Goal: Information Seeking & Learning: Learn about a topic

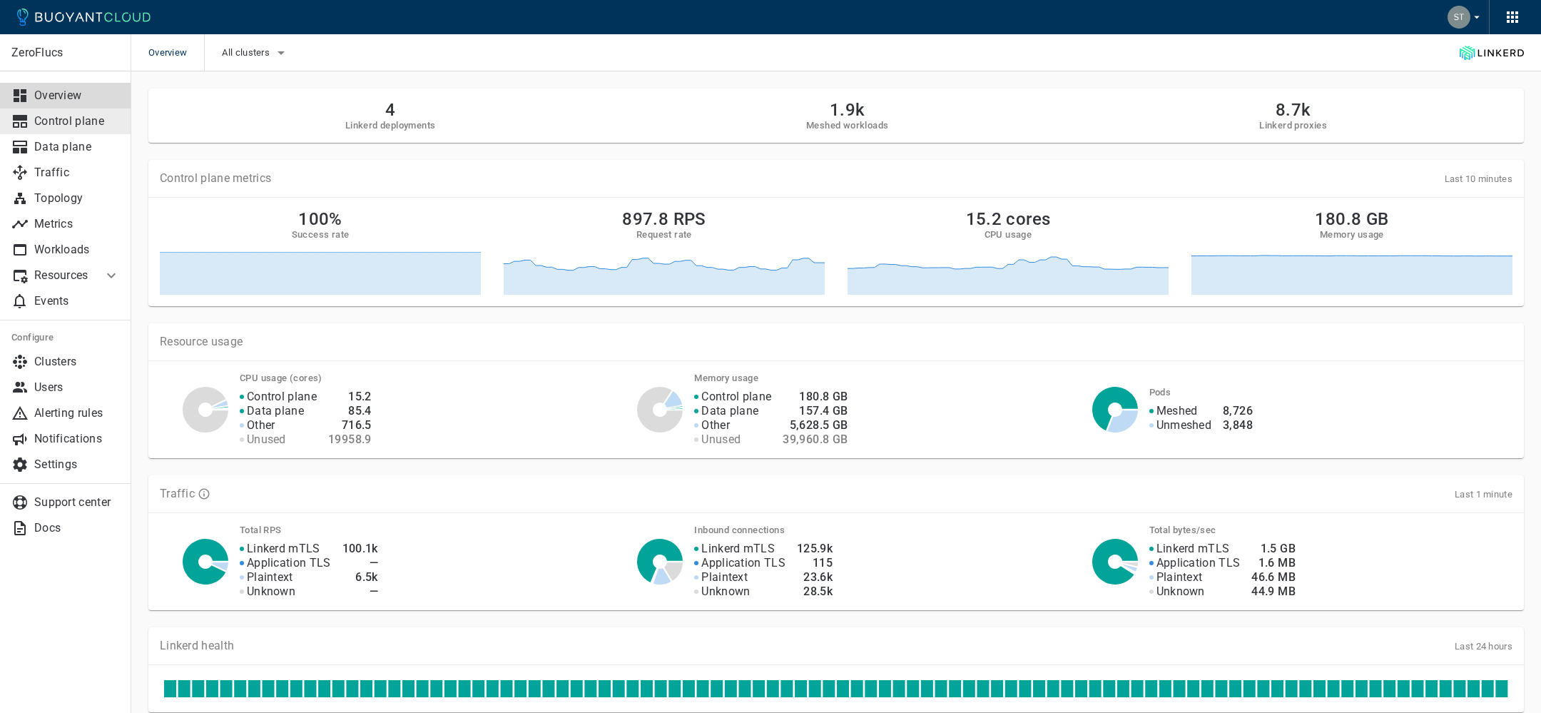
click at [91, 133] on link "Control plane" at bounding box center [65, 121] width 131 height 26
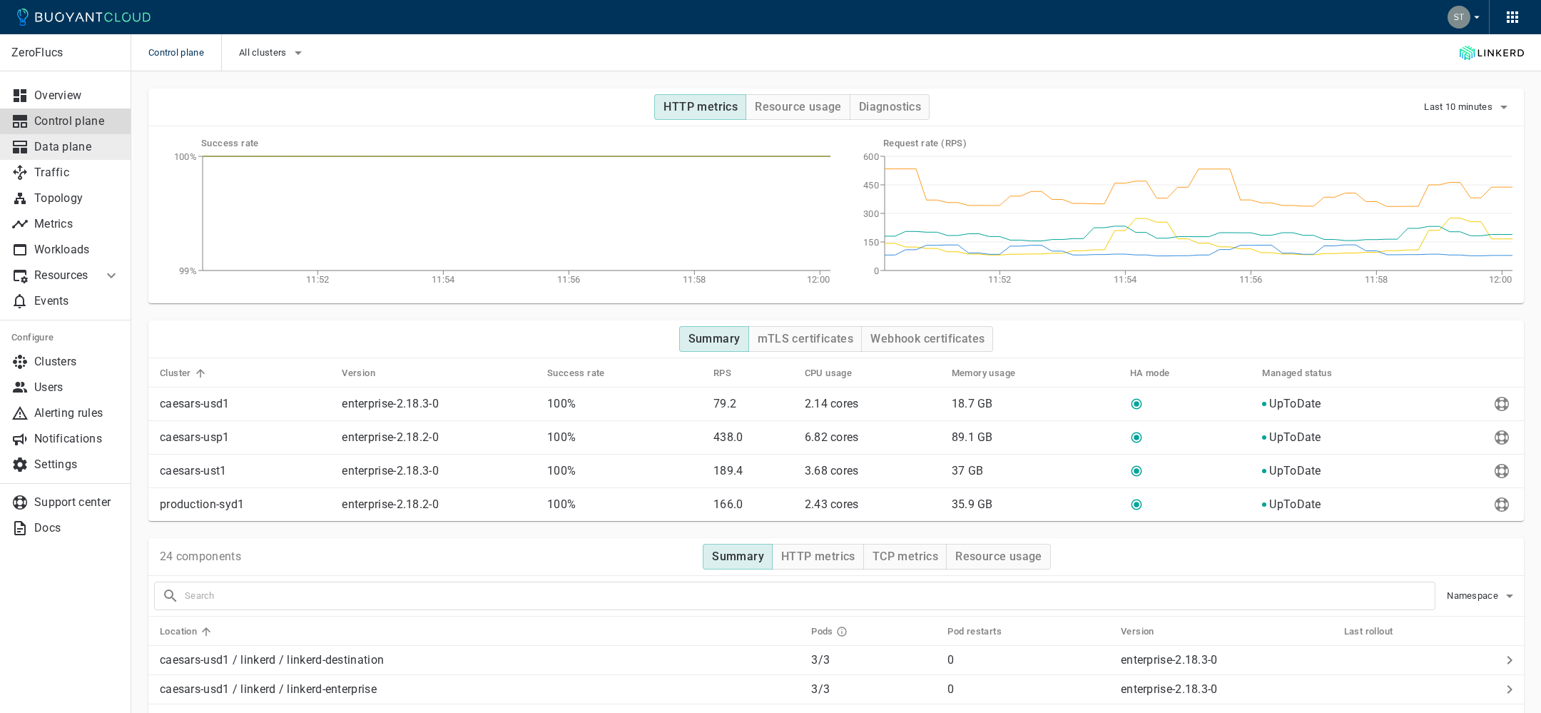
click at [63, 151] on p "Data plane" at bounding box center [77, 147] width 86 height 14
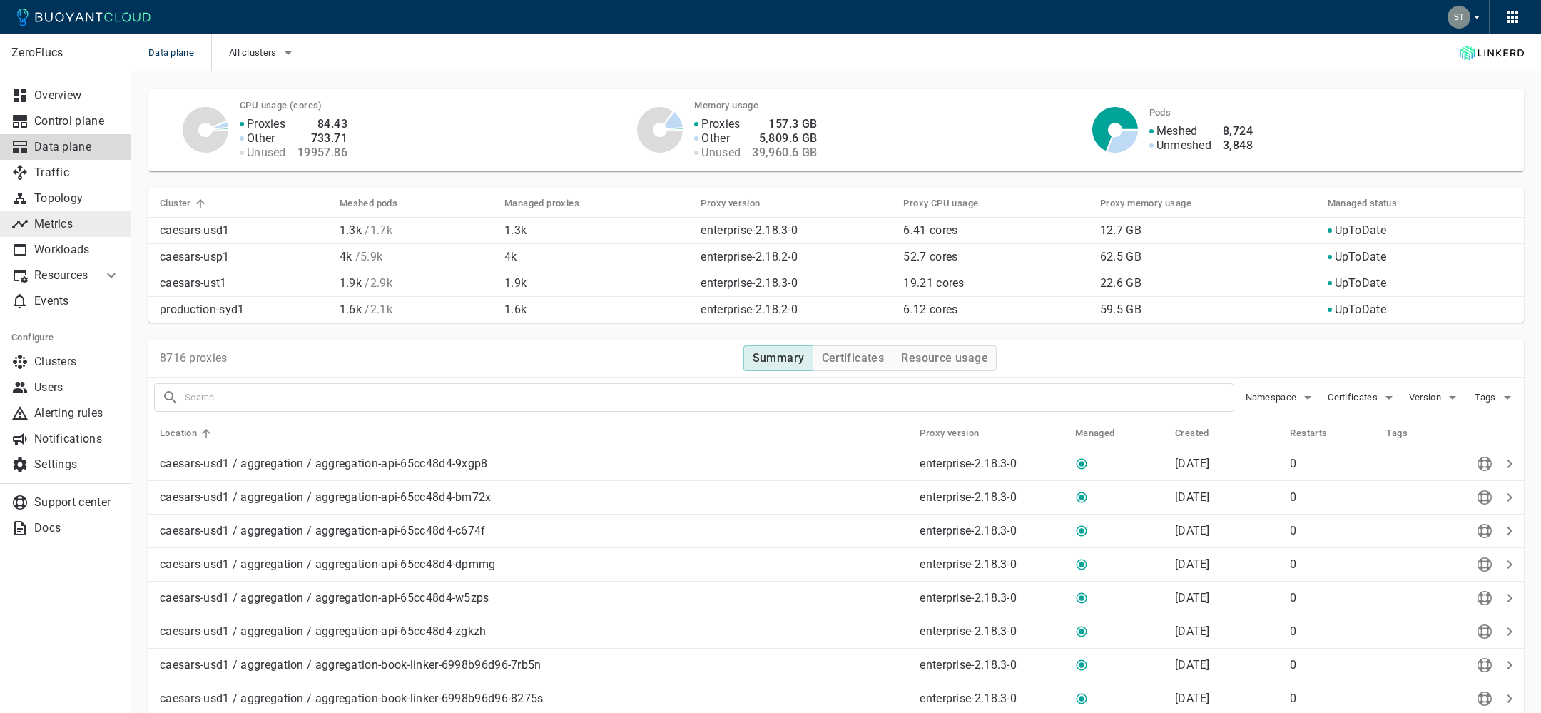
click at [69, 218] on p "Metrics" at bounding box center [77, 224] width 86 height 14
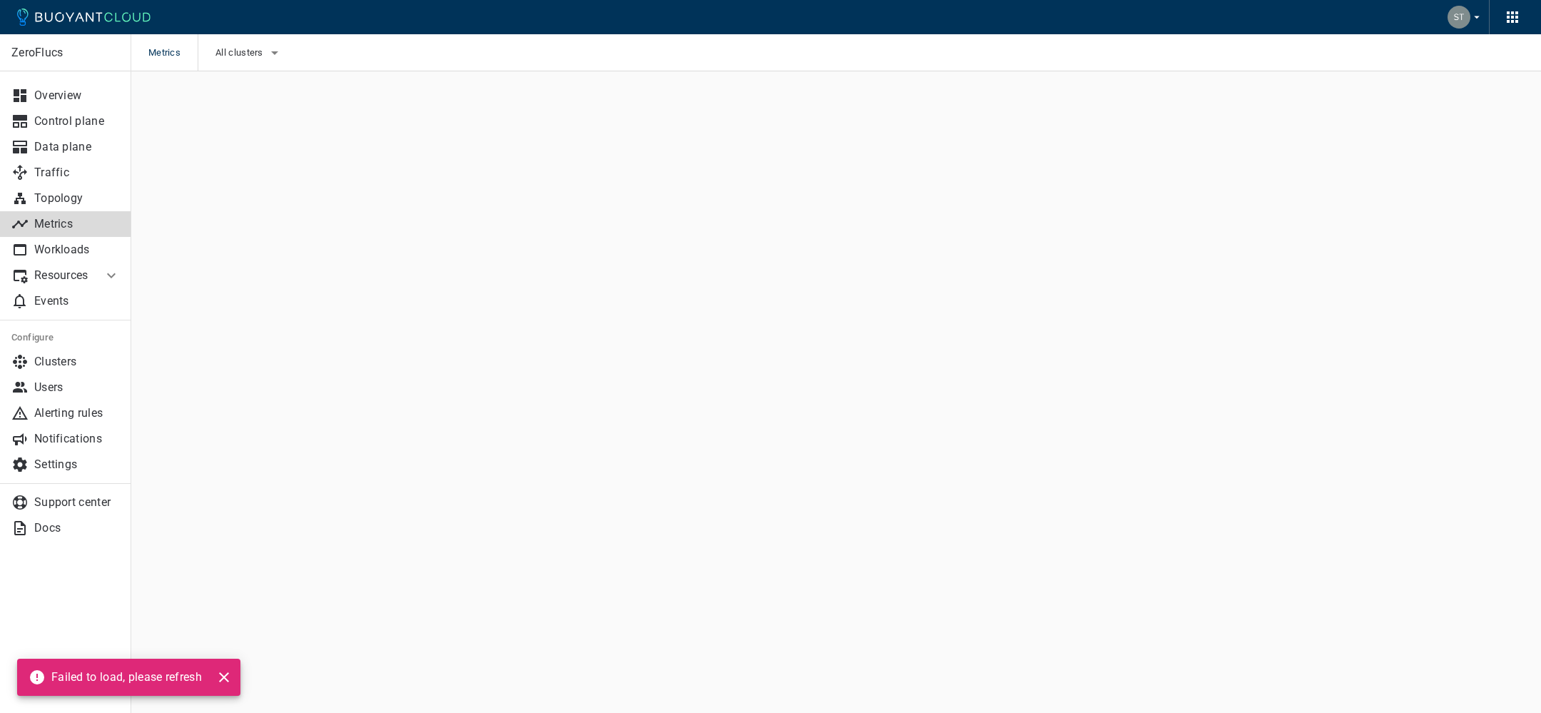
click at [81, 220] on p "Metrics" at bounding box center [77, 224] width 86 height 14
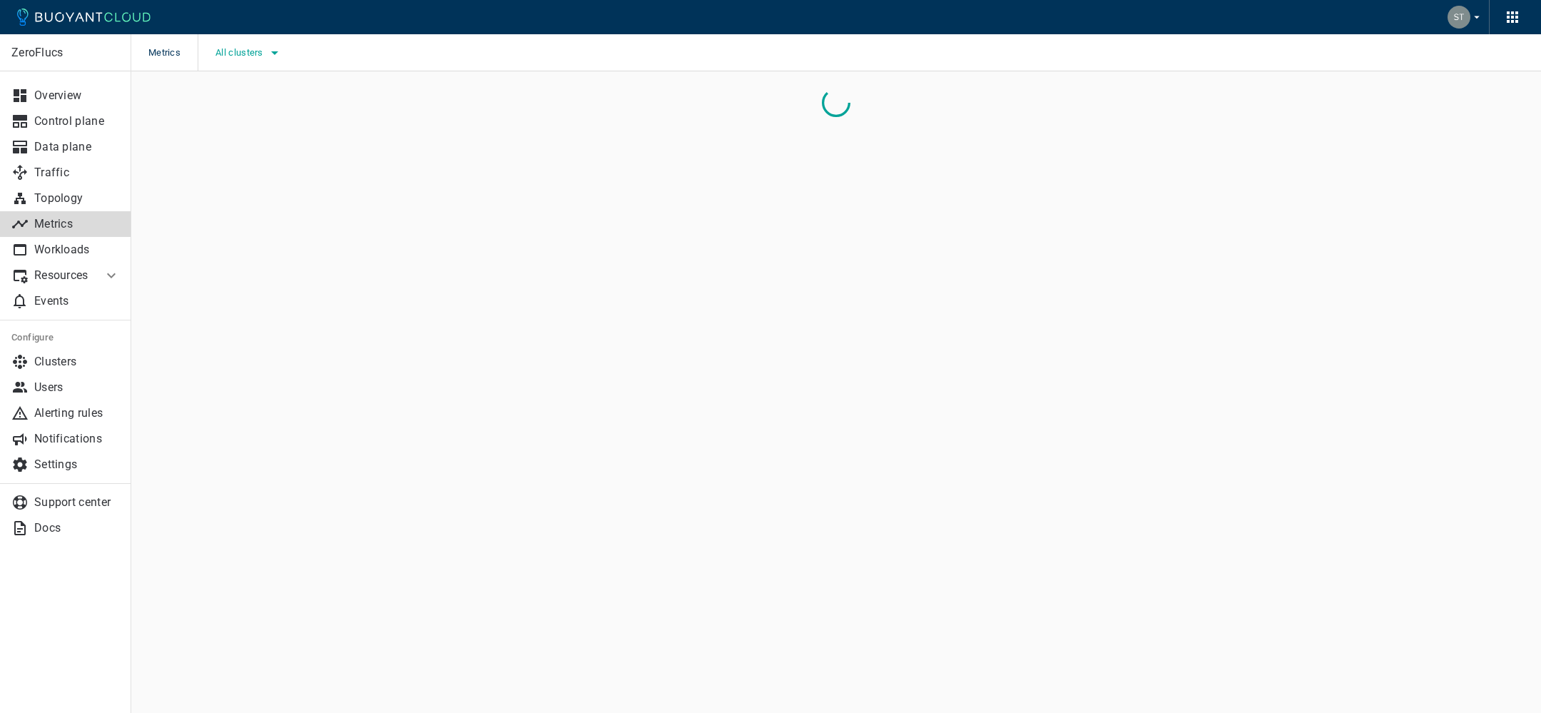
click at [260, 52] on span "All clusters" at bounding box center [240, 52] width 51 height 11
click at [299, 102] on span "caesars-usp1" at bounding box center [285, 96] width 70 height 14
click at [243, 102] on input "caesars-usp1" at bounding box center [234, 96] width 17 height 17
checkbox input "true"
drag, startPoint x: 762, startPoint y: 250, endPoint x: 745, endPoint y: 242, distance: 18.8
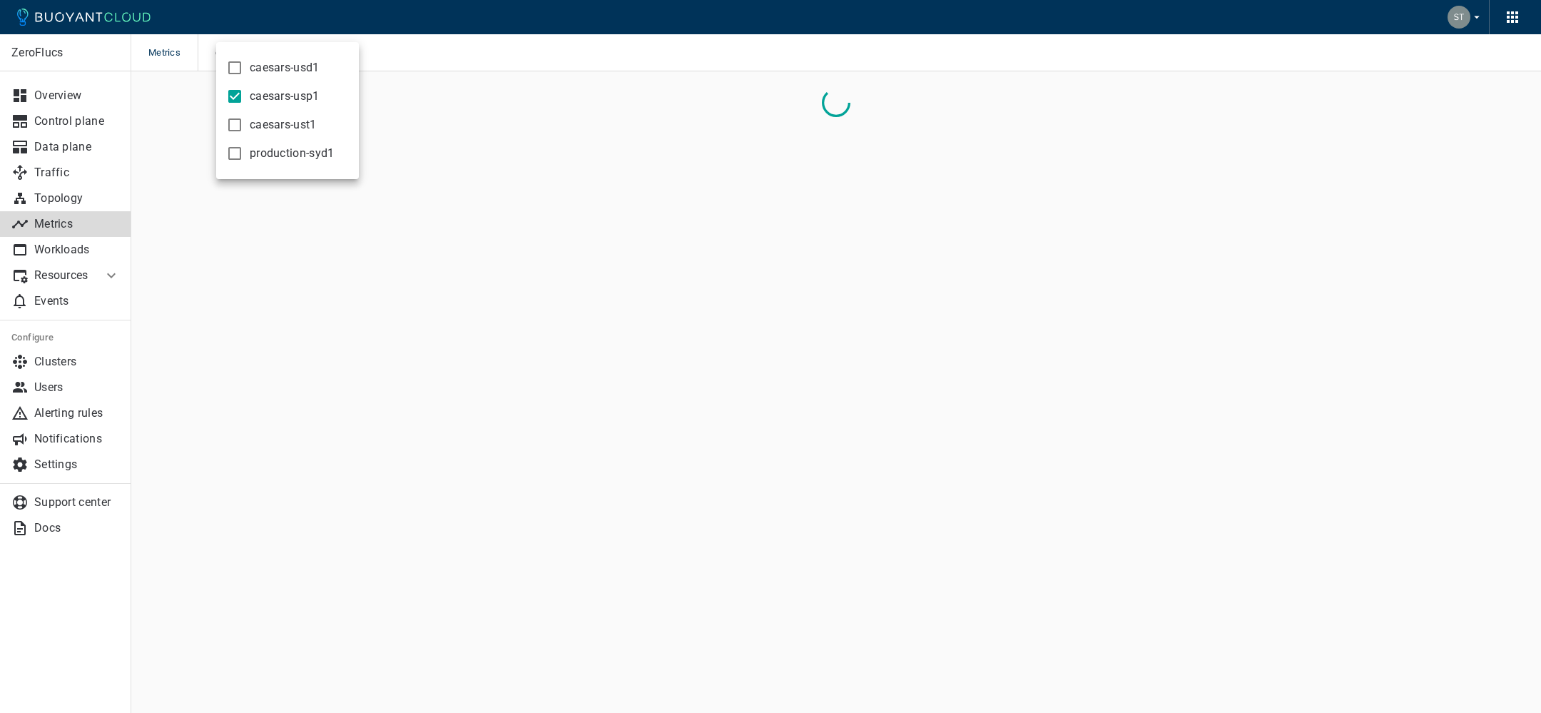
click at [761, 250] on div at bounding box center [770, 356] width 1541 height 713
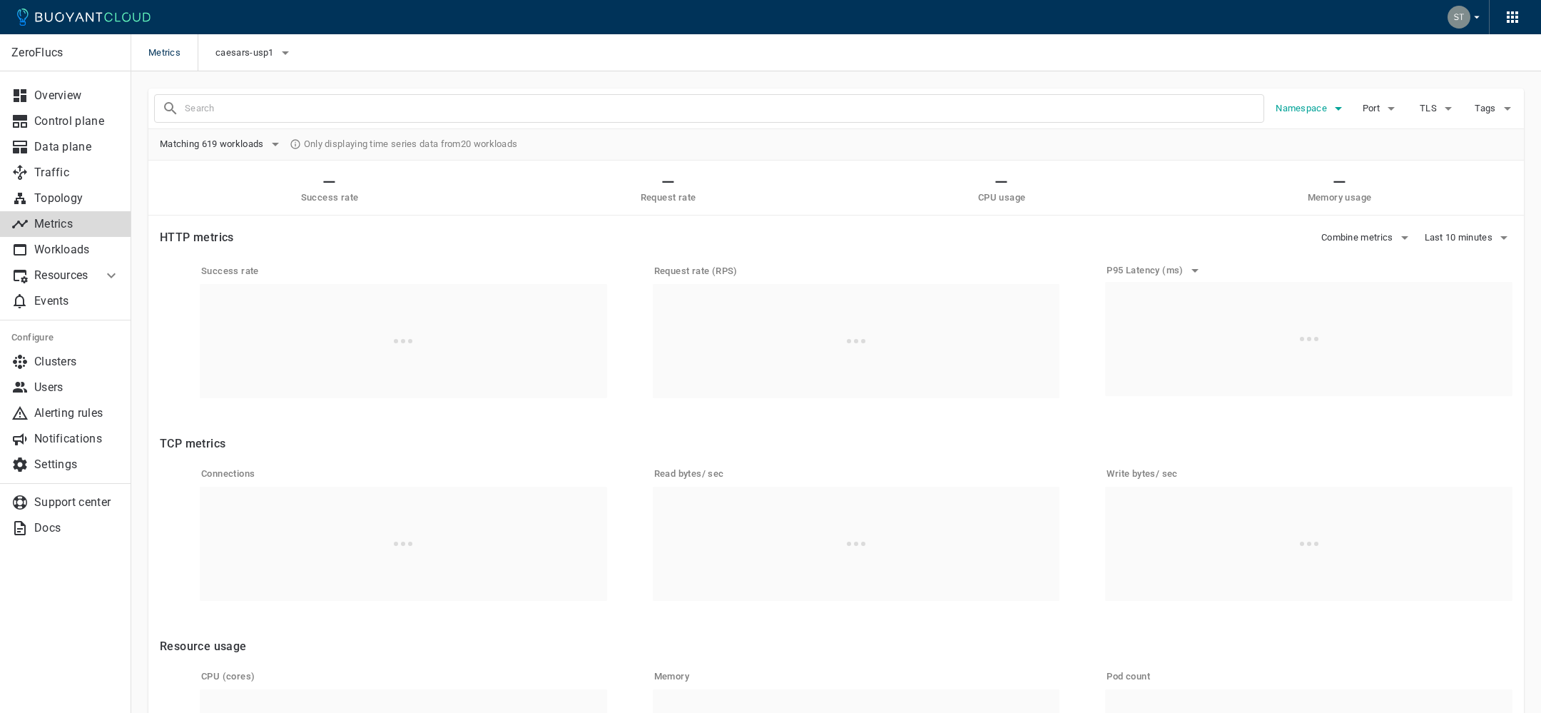
click at [1340, 104] on icon "button" at bounding box center [1338, 108] width 17 height 17
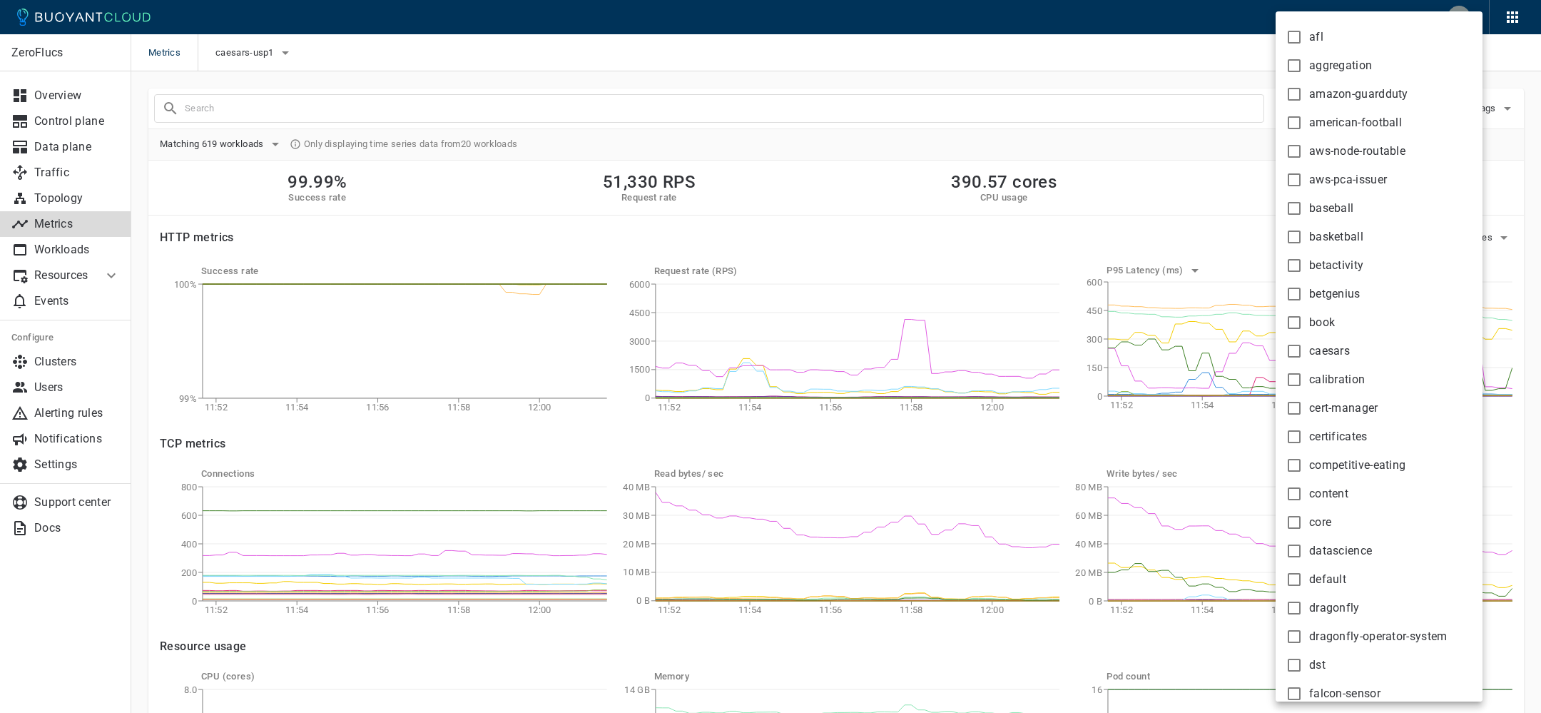
click at [1171, 70] on div at bounding box center [770, 356] width 1541 height 713
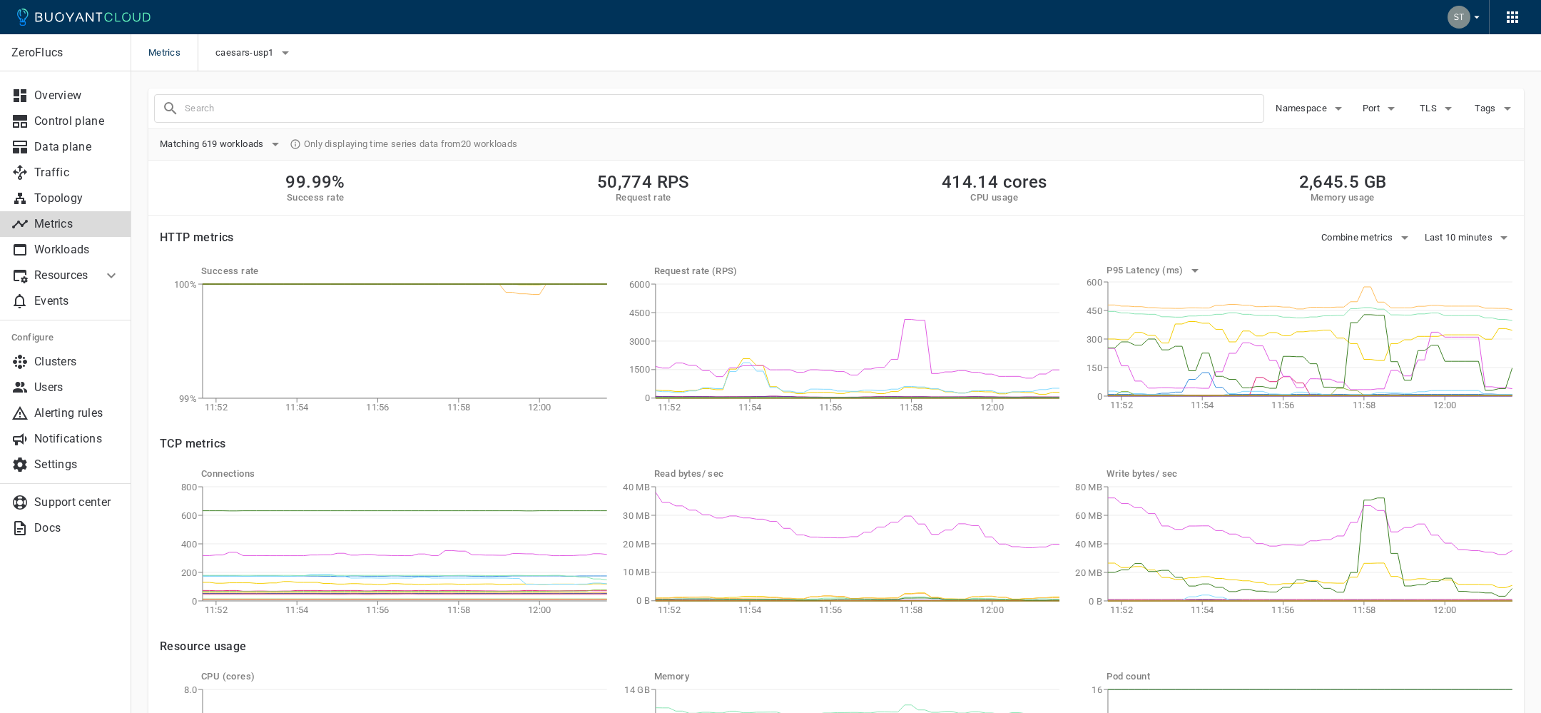
click at [519, 122] on div at bounding box center [709, 108] width 1110 height 29
type input "matching"
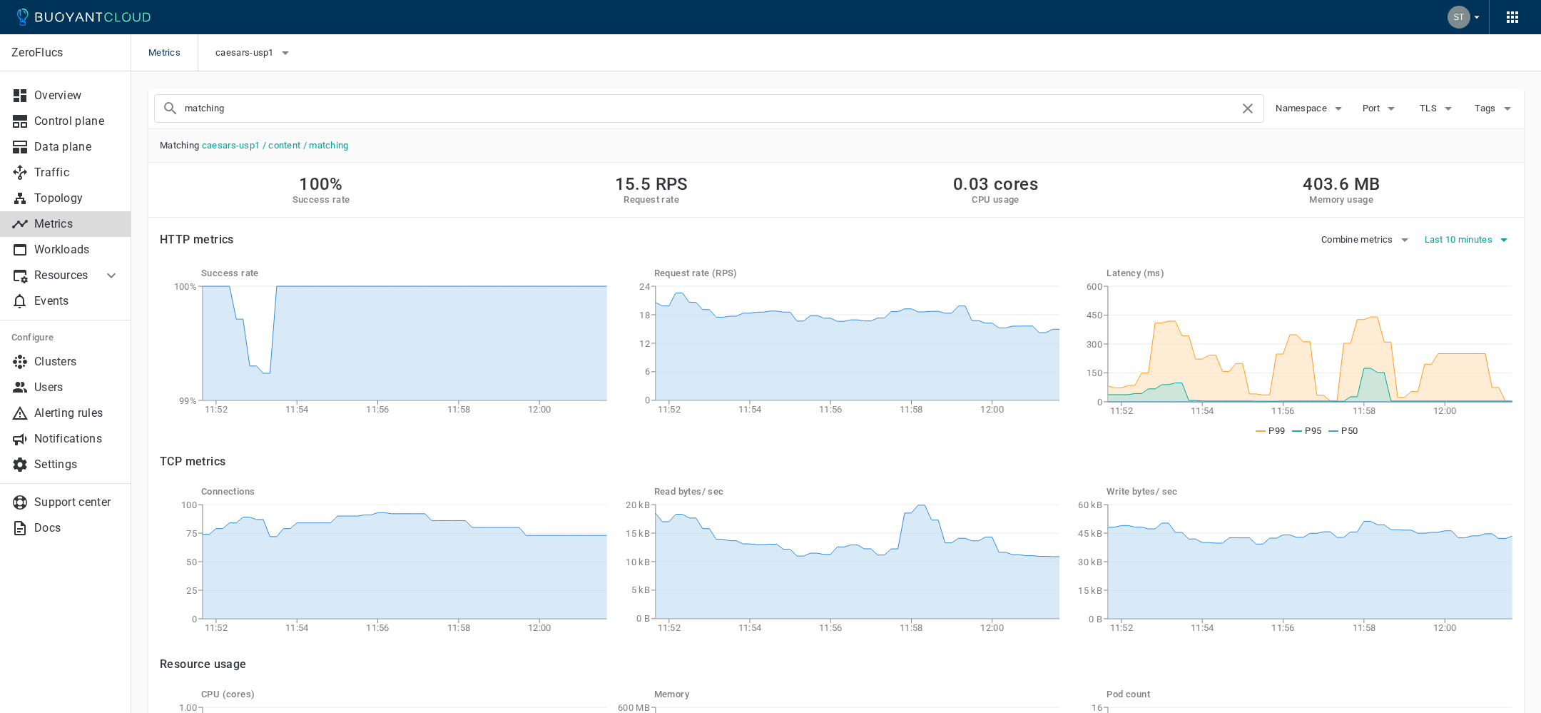
click at [1465, 235] on span "Last 10 minutes" at bounding box center [1460, 239] width 71 height 11
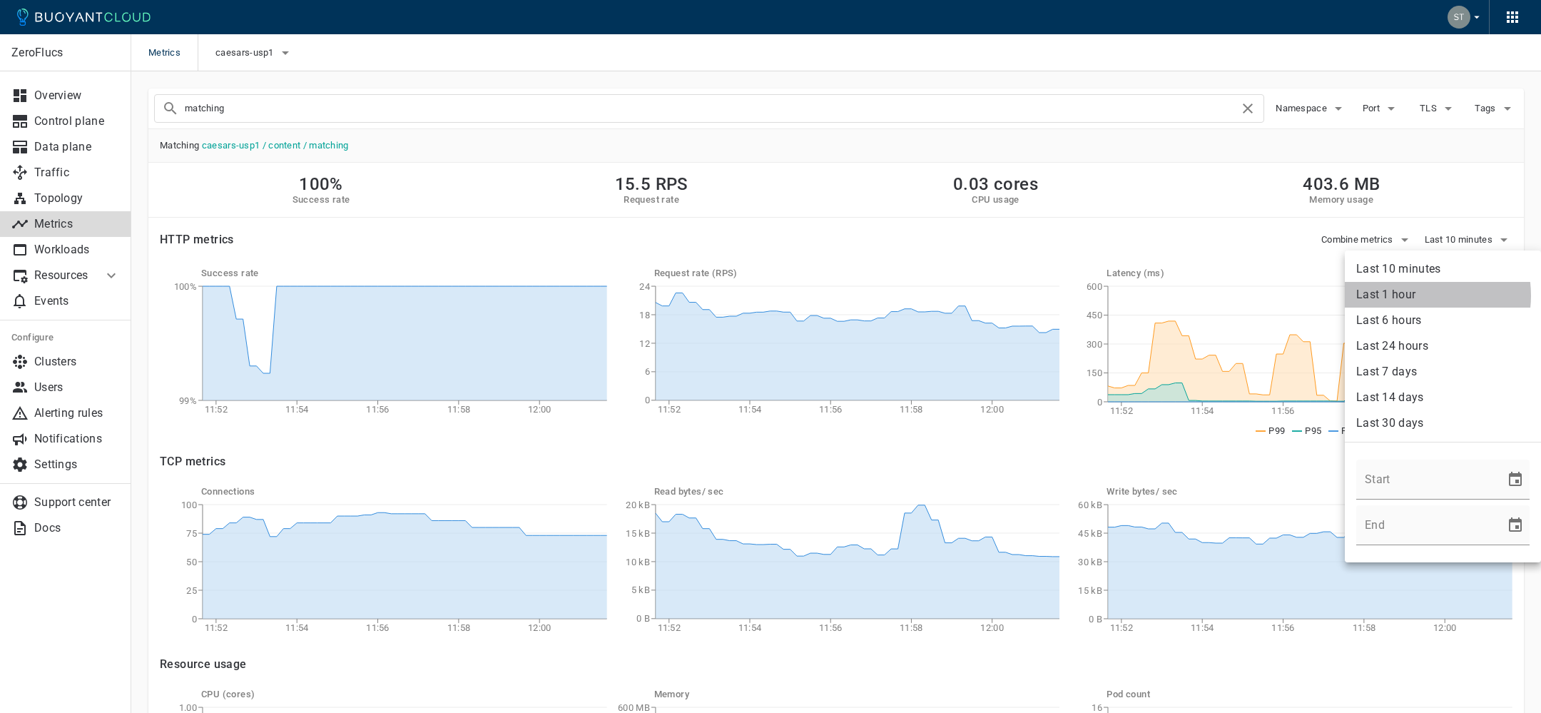
click at [1417, 295] on li "Last 1 hour" at bounding box center [1443, 295] width 196 height 26
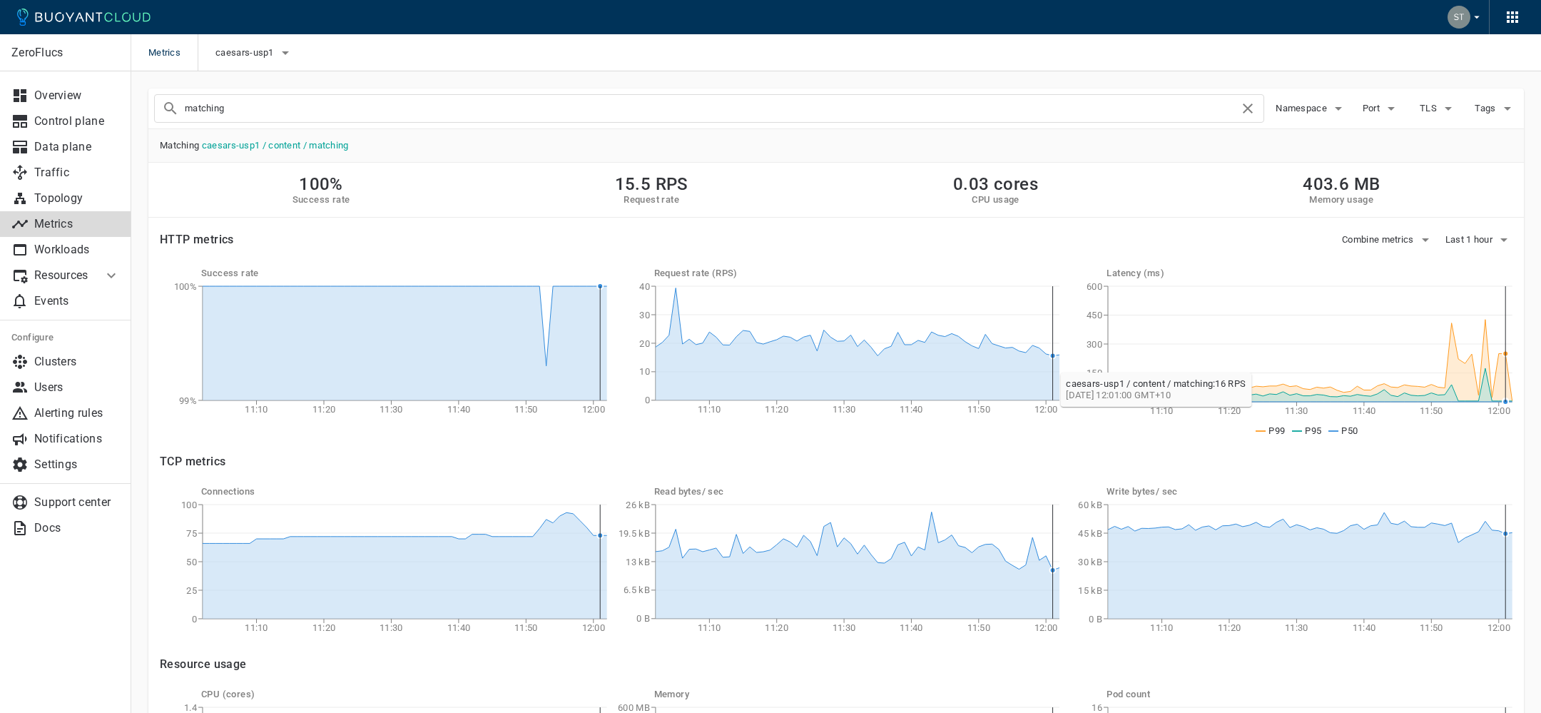
scroll to position [19, 0]
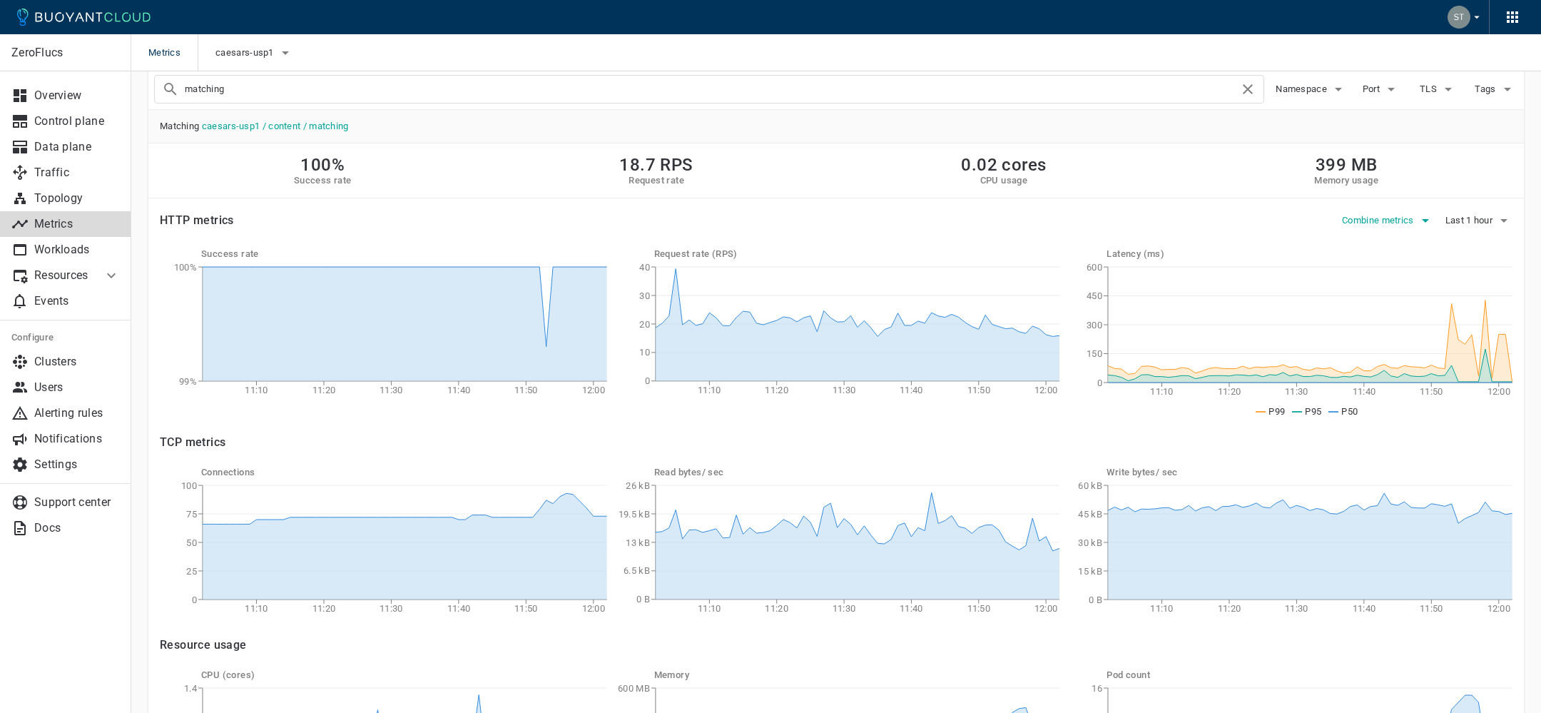
click at [1400, 228] on button "Combine metrics" at bounding box center [1388, 220] width 92 height 21
drag, startPoint x: 1263, startPoint y: 404, endPoint x: 1234, endPoint y: 403, distance: 29.3
click at [1263, 404] on div at bounding box center [770, 356] width 1541 height 713
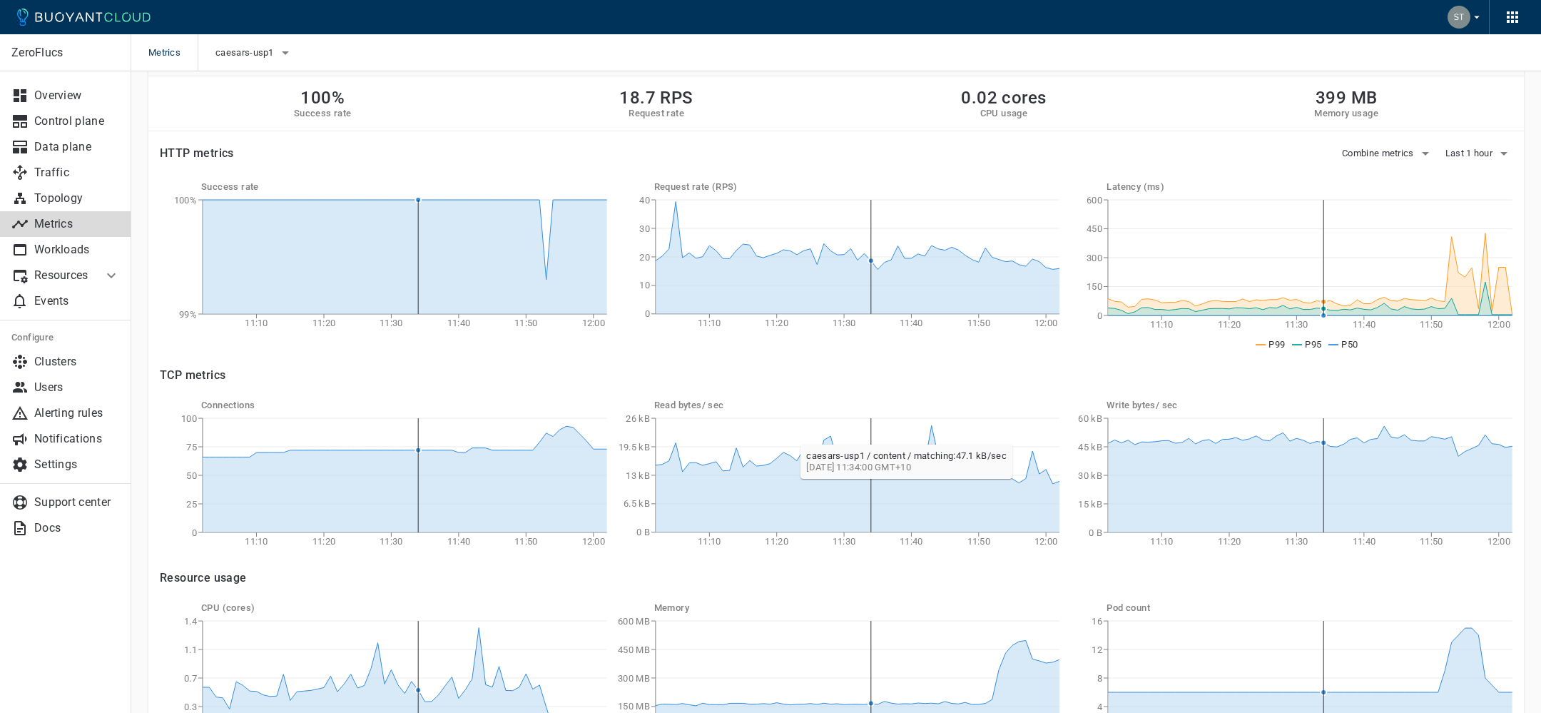
scroll to position [0, 0]
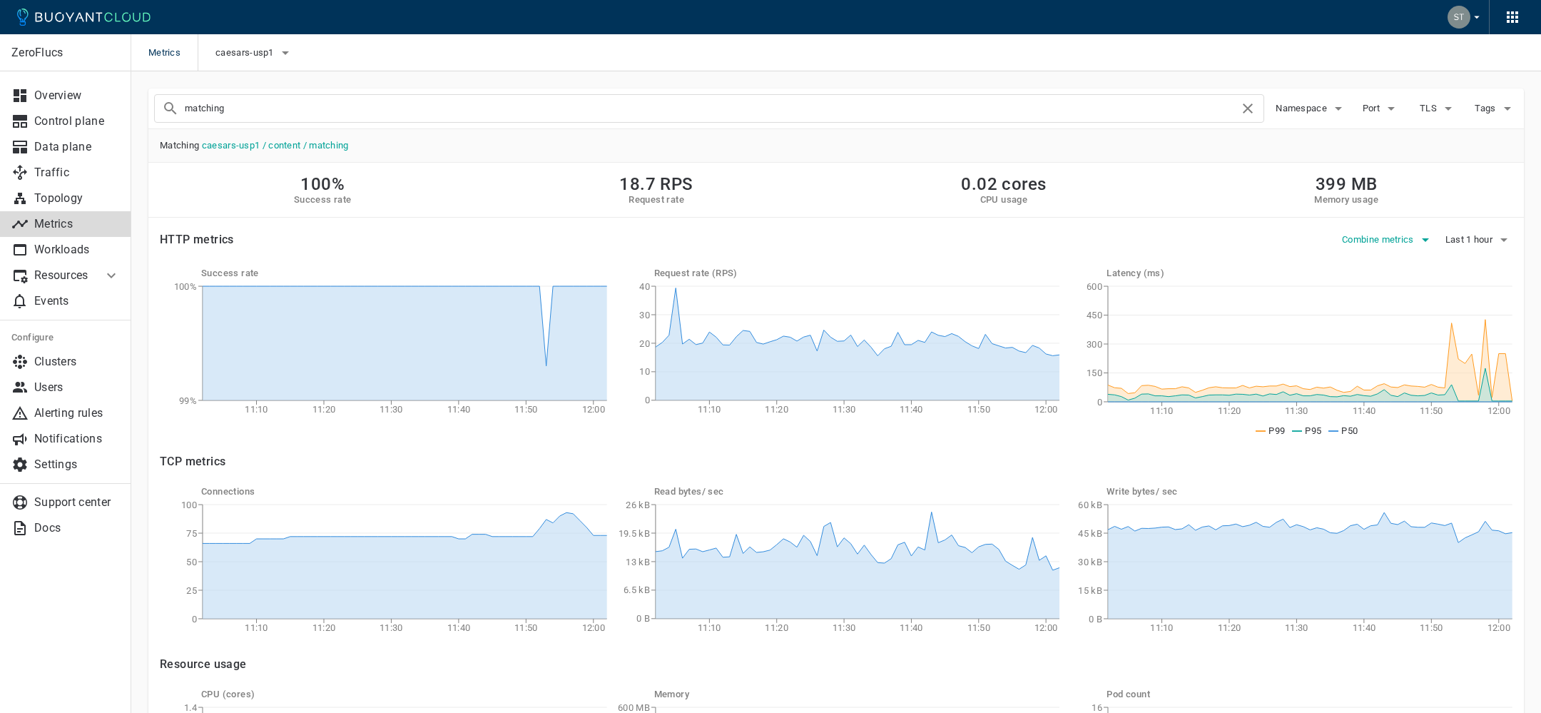
click at [1364, 242] on span "Combine metrics" at bounding box center [1379, 239] width 75 height 11
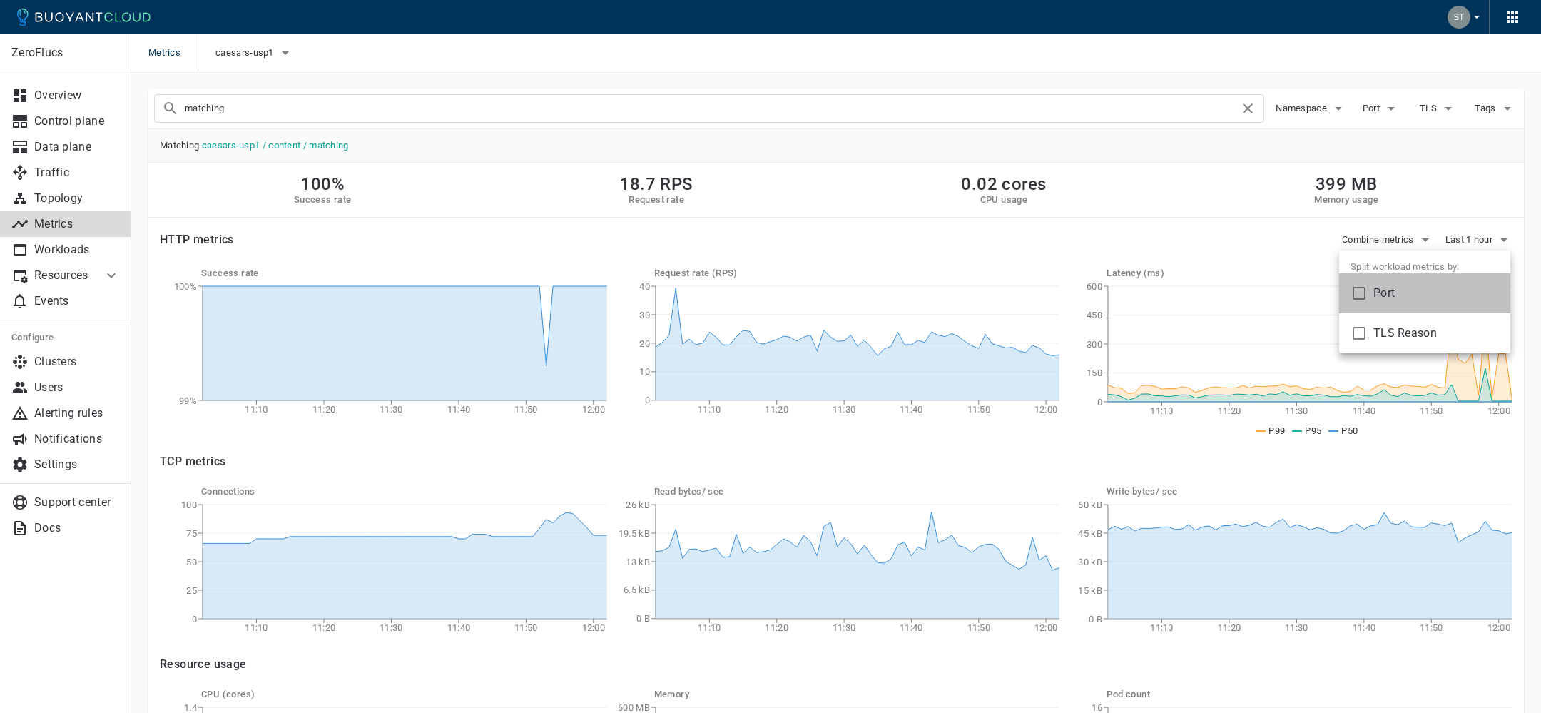
click at [1375, 296] on span "Port" at bounding box center [1436, 293] width 126 height 14
checkbox input "true"
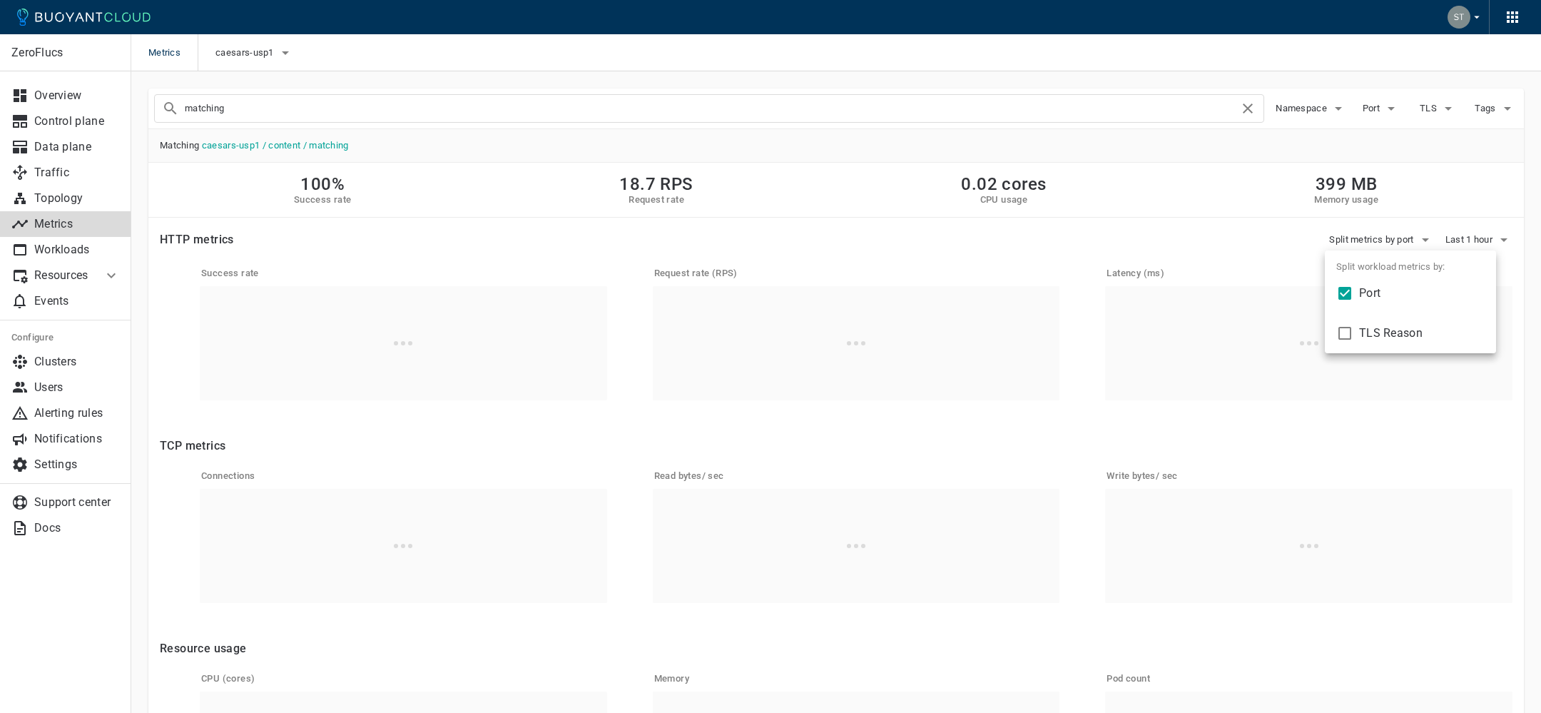
click at [1221, 261] on div at bounding box center [770, 356] width 1541 height 713
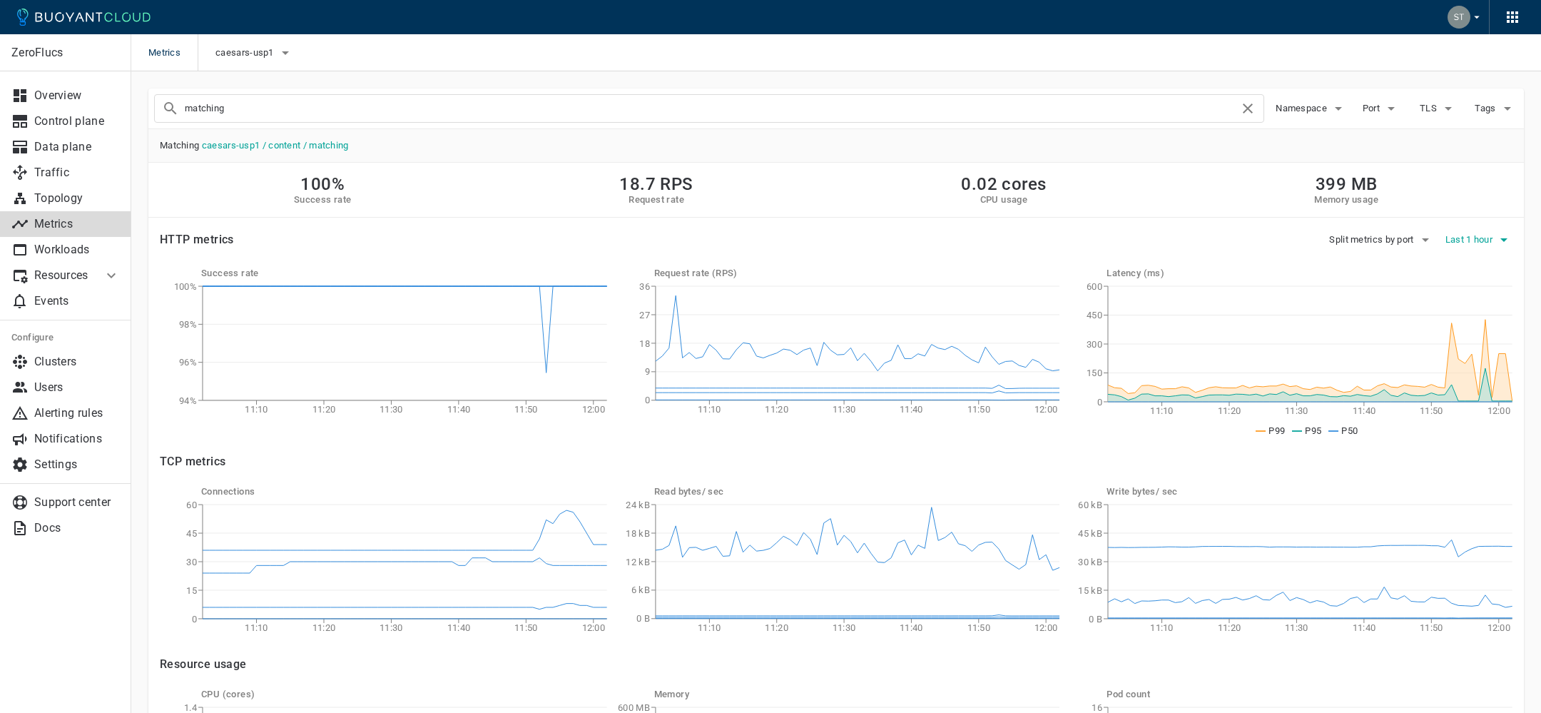
click at [1475, 244] on span "Last 1 hour" at bounding box center [1470, 239] width 50 height 11
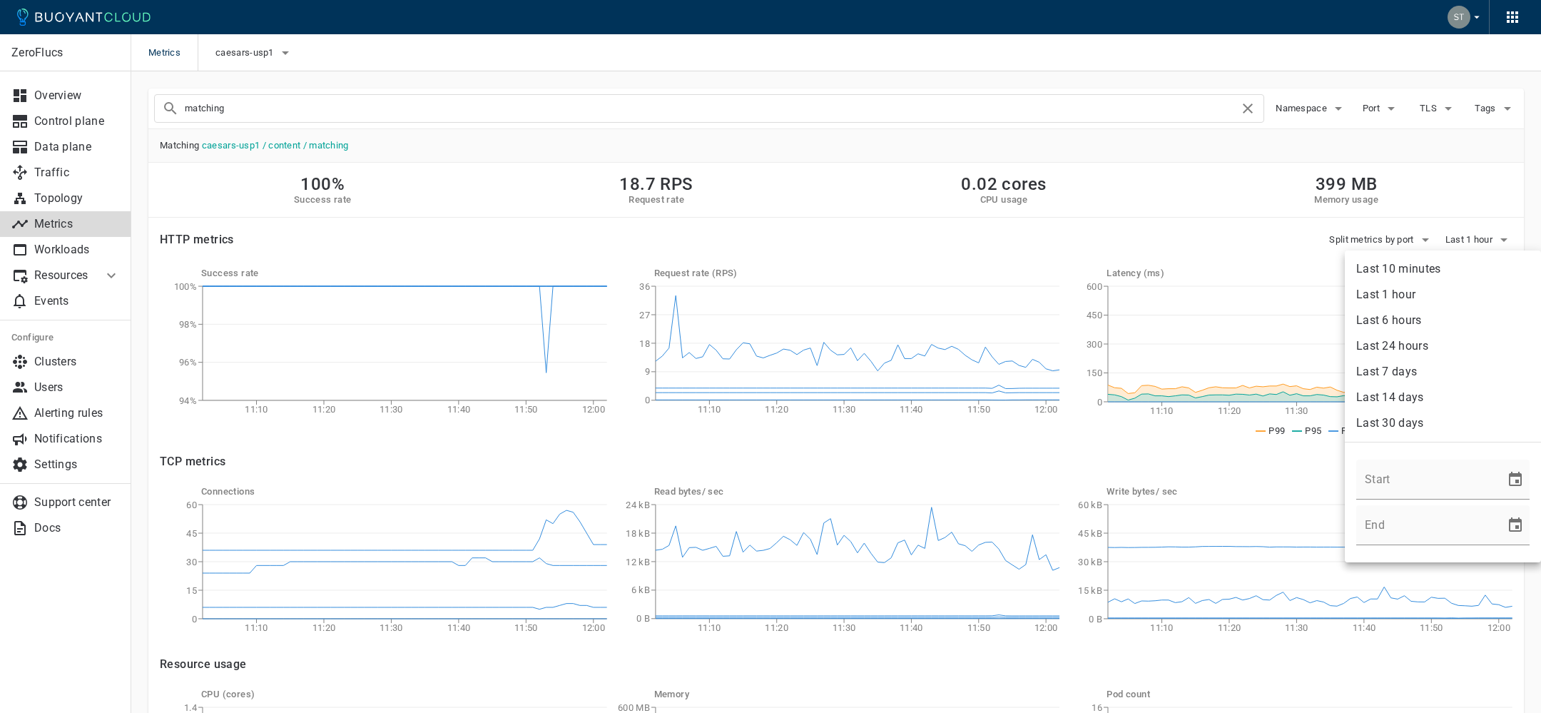
click at [1429, 297] on li "Last 1 hour" at bounding box center [1443, 295] width 196 height 26
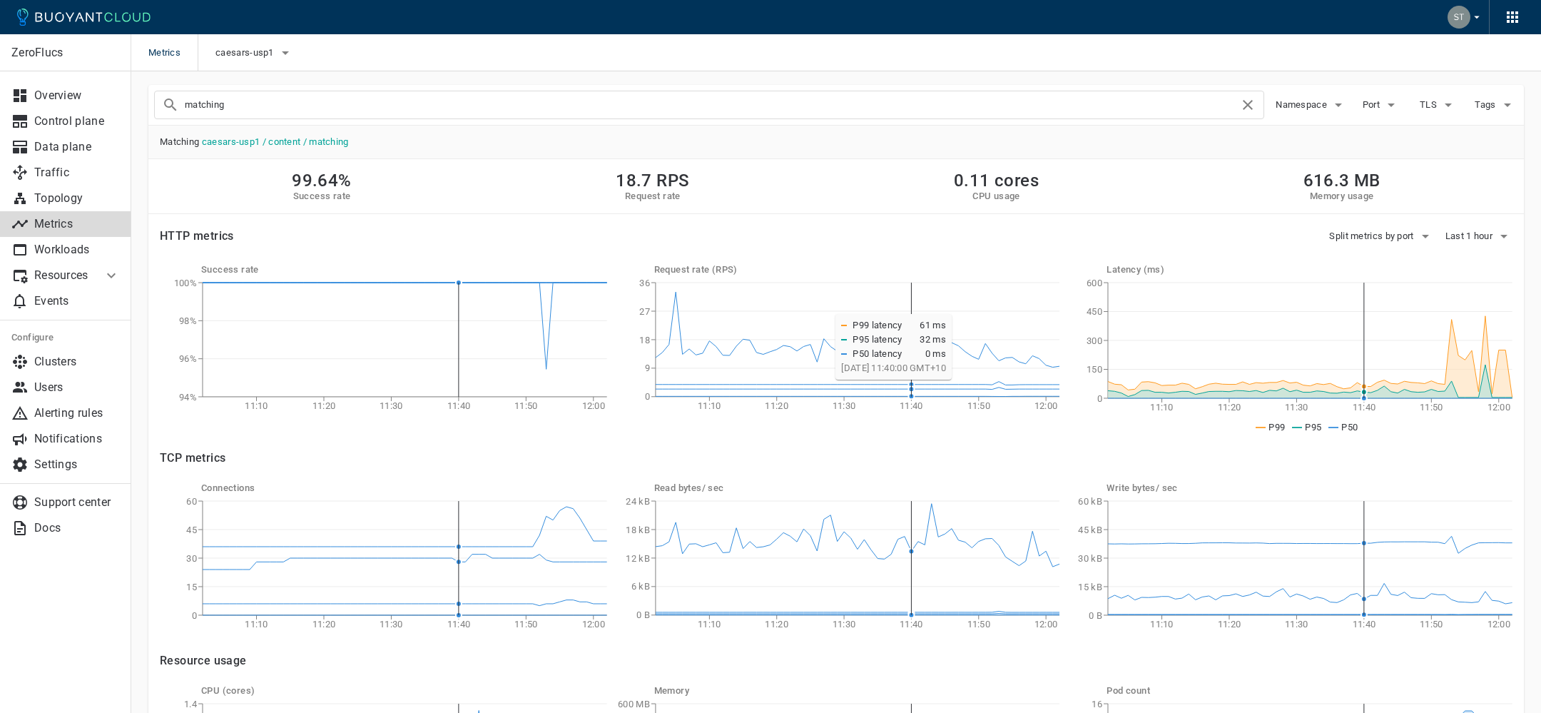
scroll to position [3, 0]
click at [401, 112] on input "matching" at bounding box center [712, 106] width 1054 height 20
type input "model-cache"
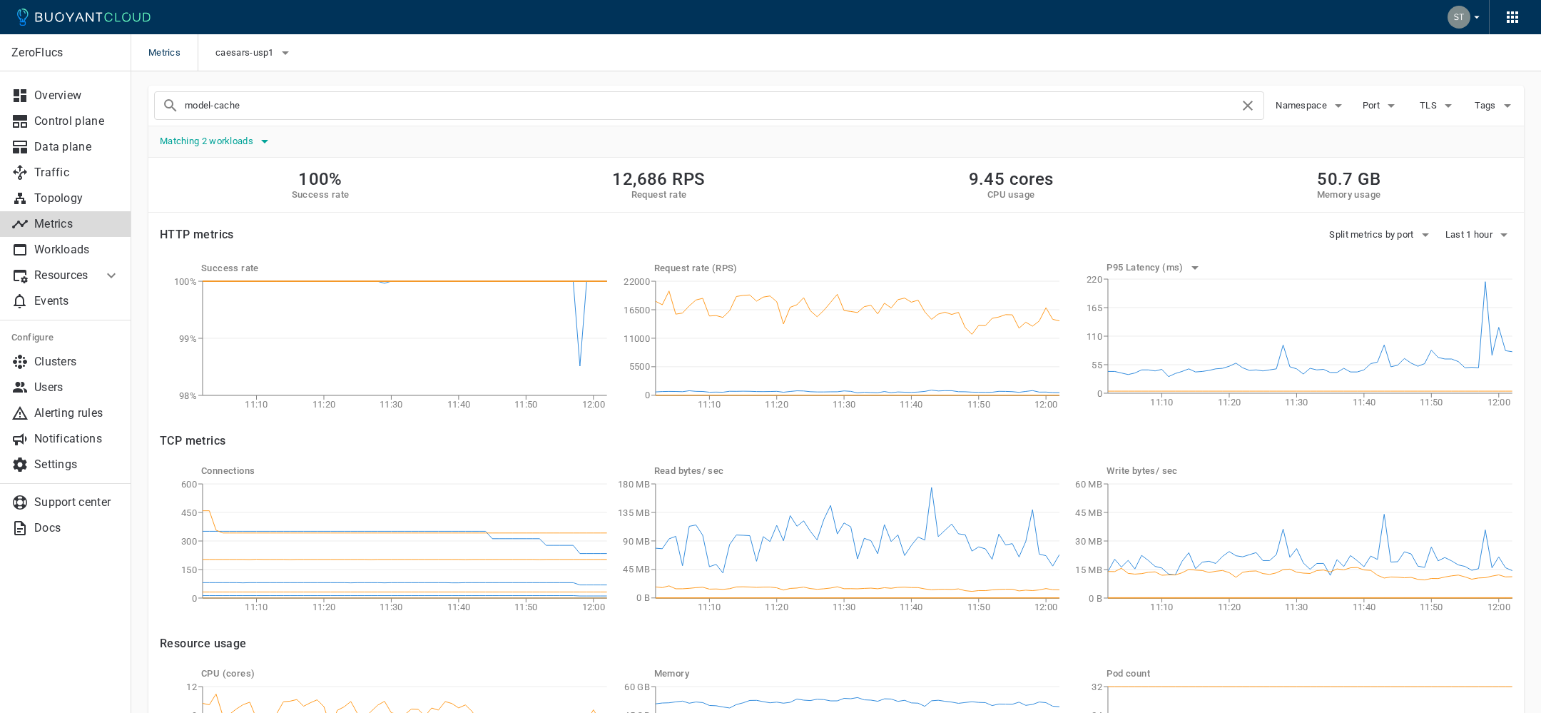
click at [251, 146] on span "Matching 2 workloads" at bounding box center [208, 141] width 96 height 11
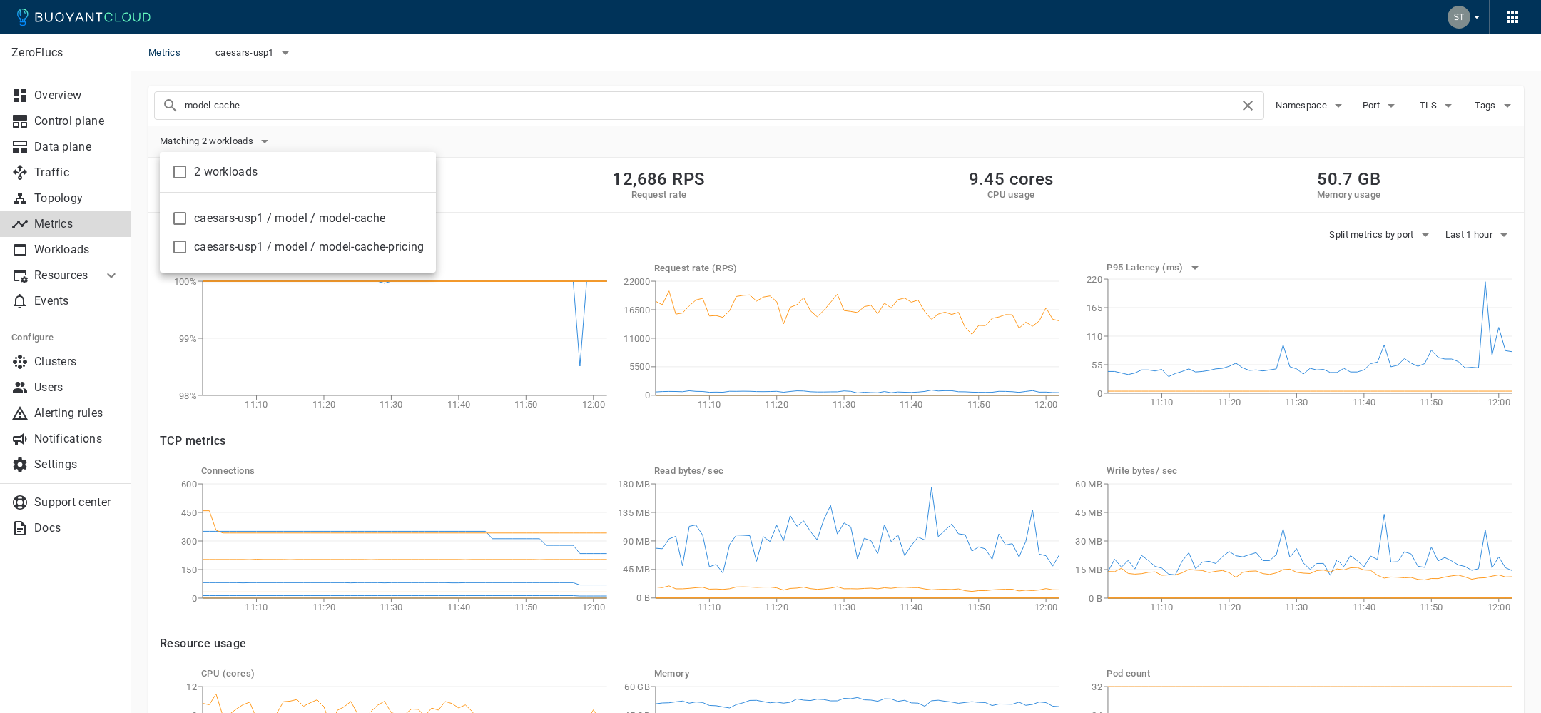
click at [306, 218] on span "caesars-usp1 / model / model-cache" at bounding box center [309, 218] width 230 height 14
checkbox input "true"
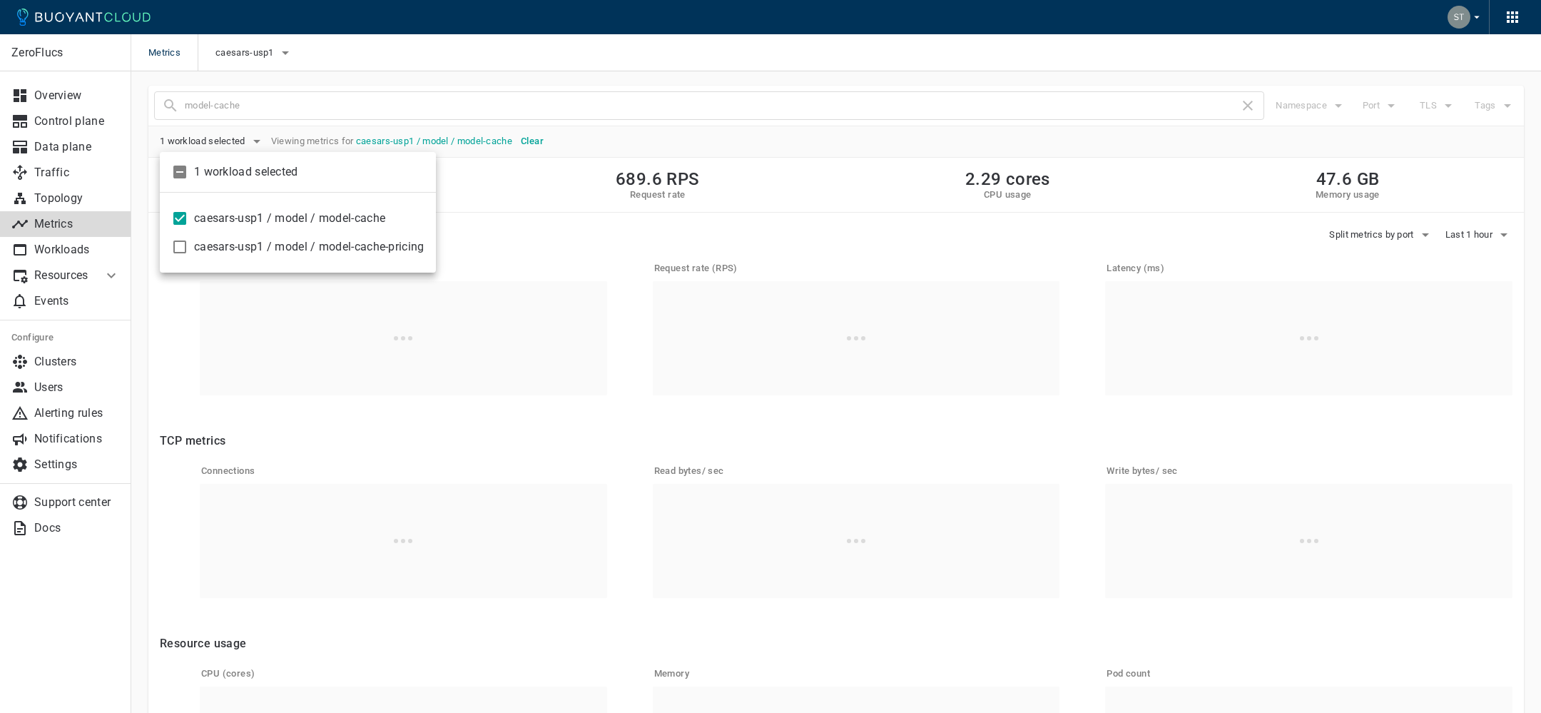
click at [703, 226] on div at bounding box center [770, 356] width 1541 height 713
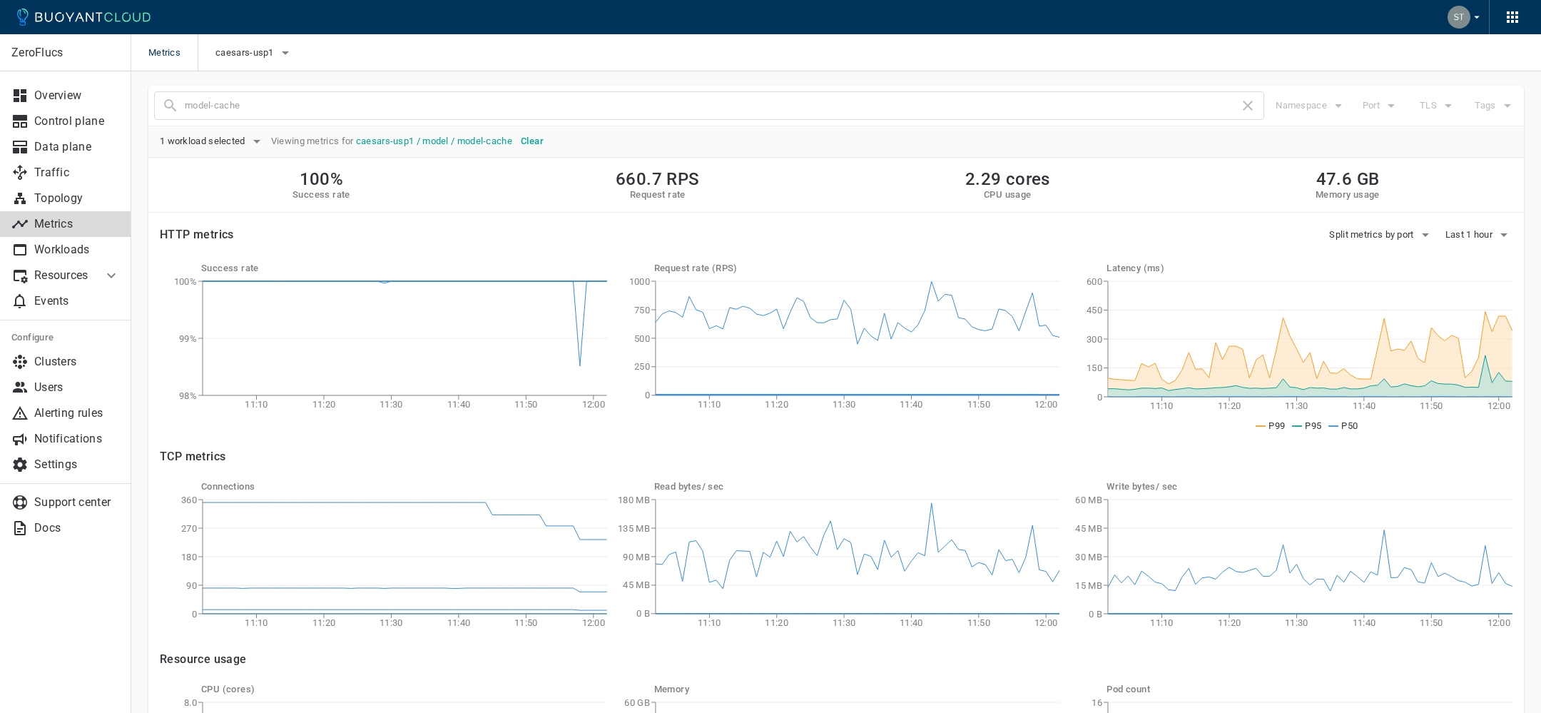
click at [635, 78] on div "ZeroFlucs Overview Control plane Data plane Traffic Topology Metrics Workloads …" at bounding box center [836, 487] width 1410 height 838
